Goal: Check status: Check status

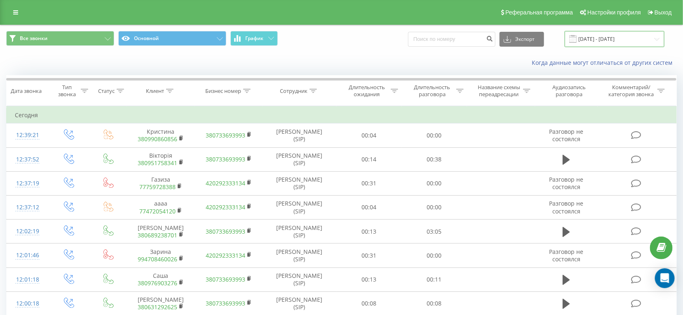
click at [592, 44] on input "[DATE] - [DATE]" at bounding box center [615, 39] width 100 height 16
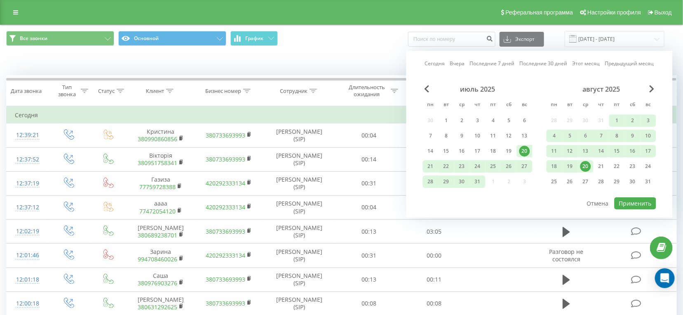
click at [584, 171] on div "20" at bounding box center [586, 166] width 16 height 12
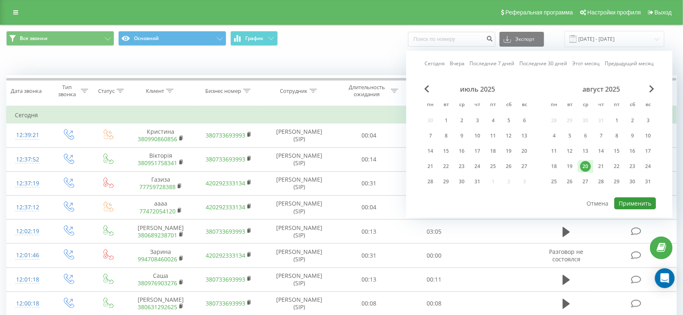
click at [626, 203] on button "Применить" at bounding box center [636, 203] width 42 height 12
type input "[DATE] - [DATE]"
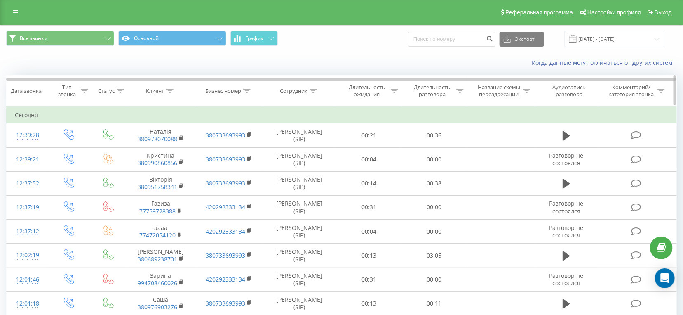
click at [449, 91] on div "Длительность разговора" at bounding box center [432, 91] width 44 height 14
click at [442, 127] on div at bounding box center [430, 131] width 59 height 8
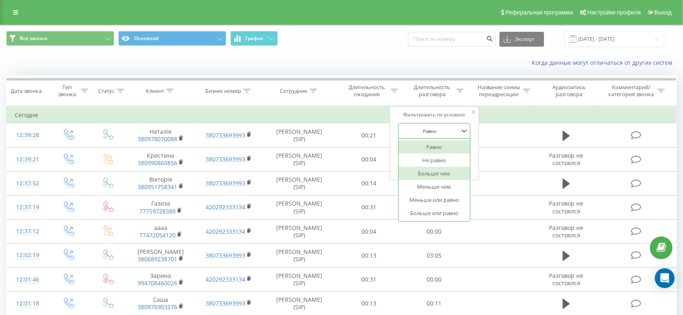
click at [433, 170] on div "Больше чем" at bounding box center [435, 173] width 72 height 13
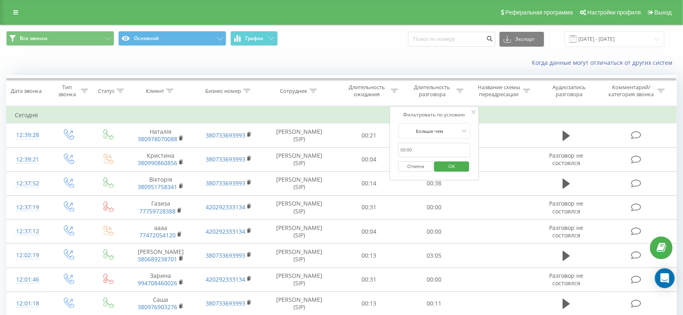
click at [439, 150] on input "text" at bounding box center [434, 150] width 73 height 14
type input "28"
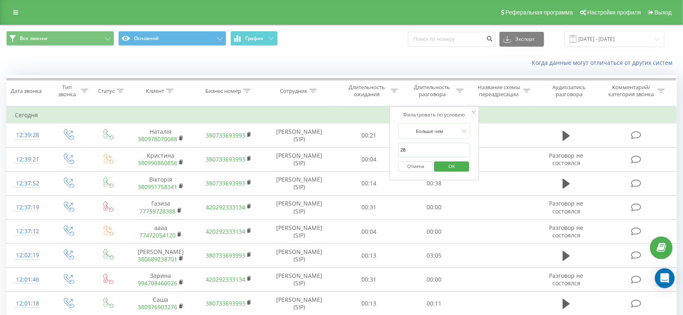
click at [459, 165] on span "OK" at bounding box center [451, 166] width 23 height 13
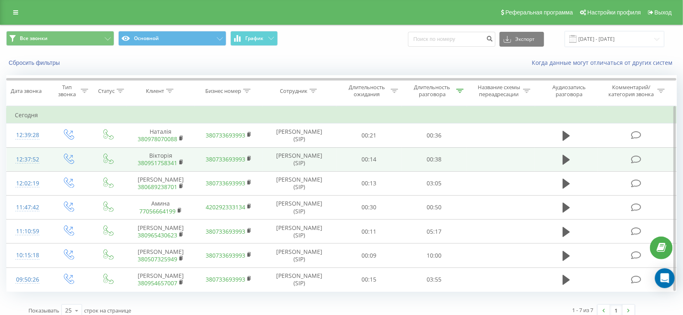
scroll to position [7, 0]
